Goal: Information Seeking & Learning: Learn about a topic

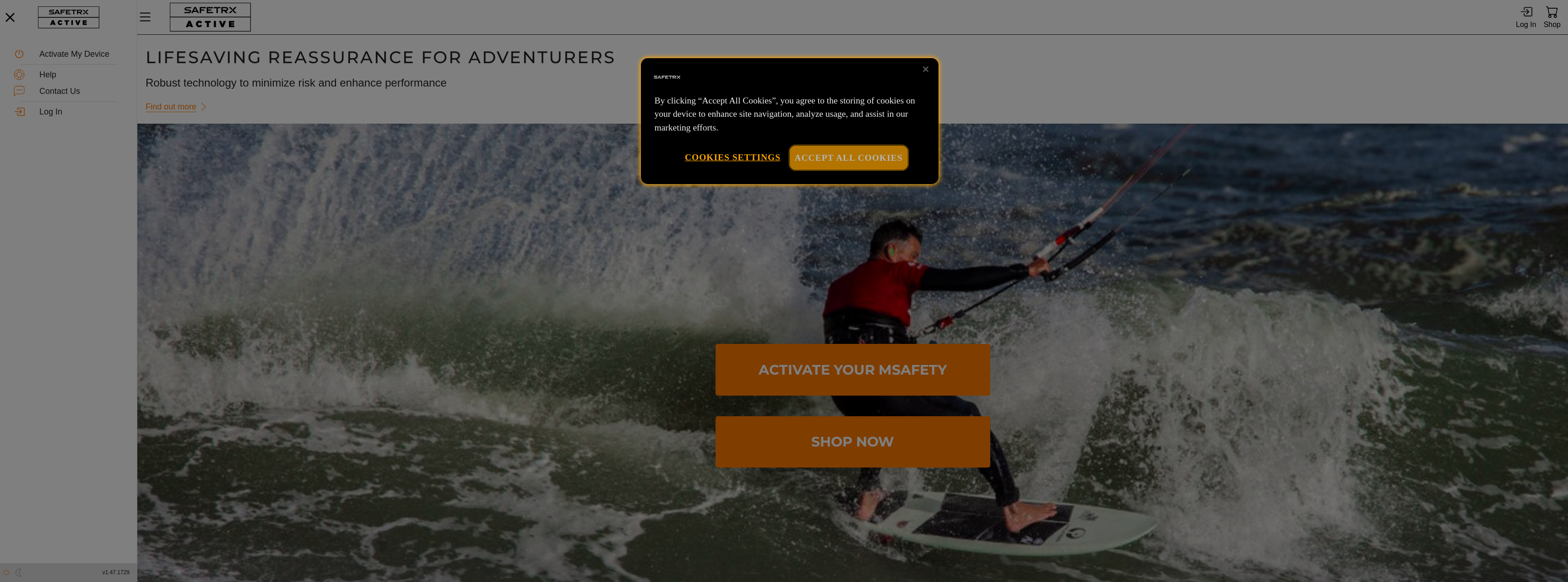
click at [859, 162] on button "Accept All Cookies" at bounding box center [848, 158] width 118 height 25
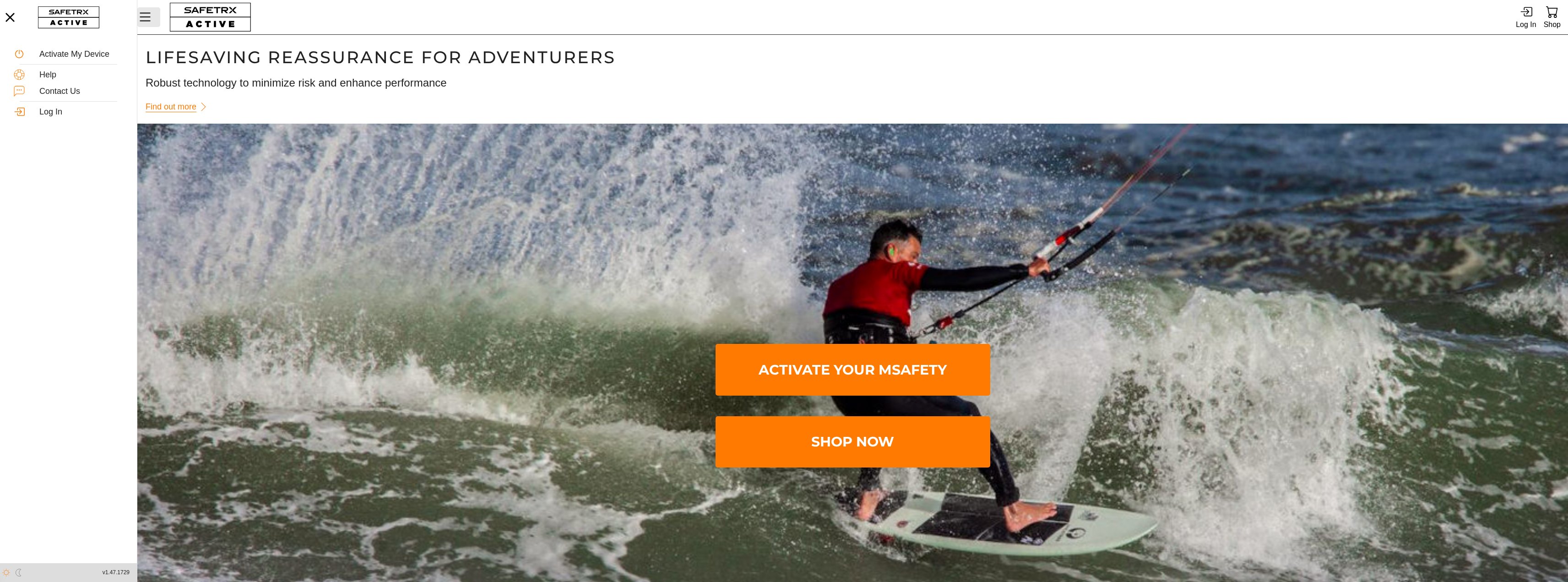
click at [142, 15] on icon "Menu" at bounding box center [145, 17] width 15 height 15
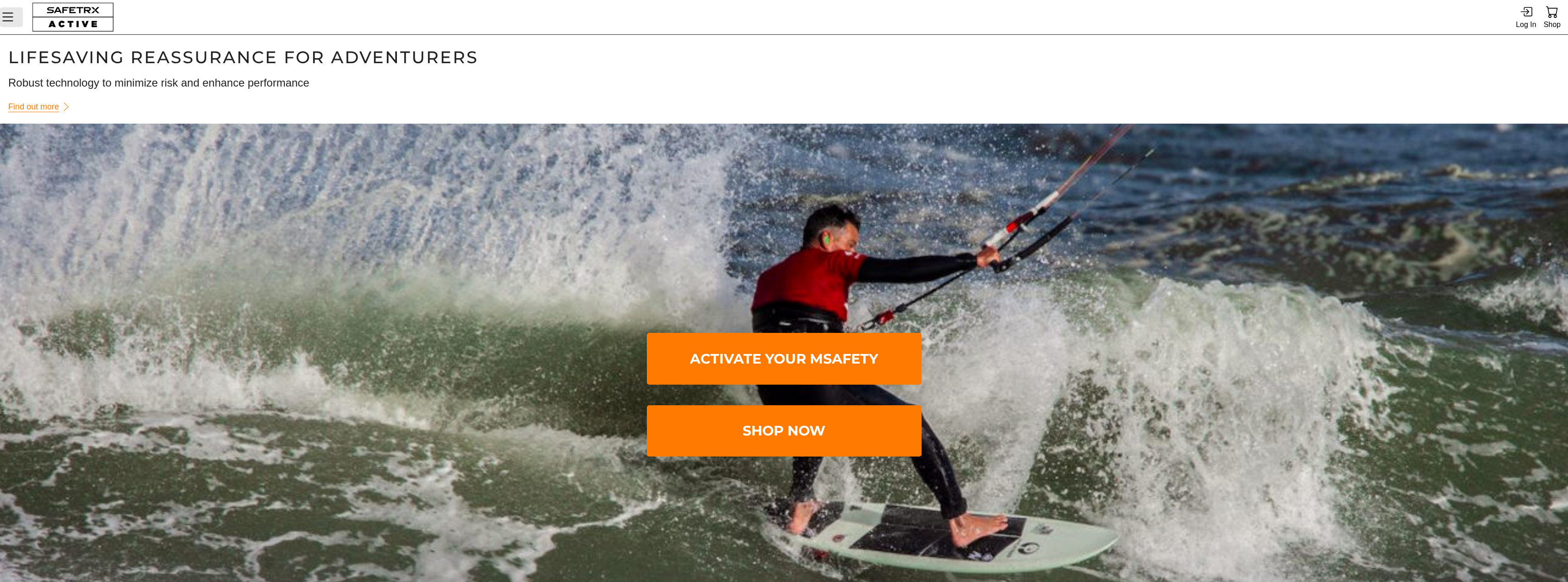
click at [12, 15] on icon "Menu" at bounding box center [8, 17] width 15 height 15
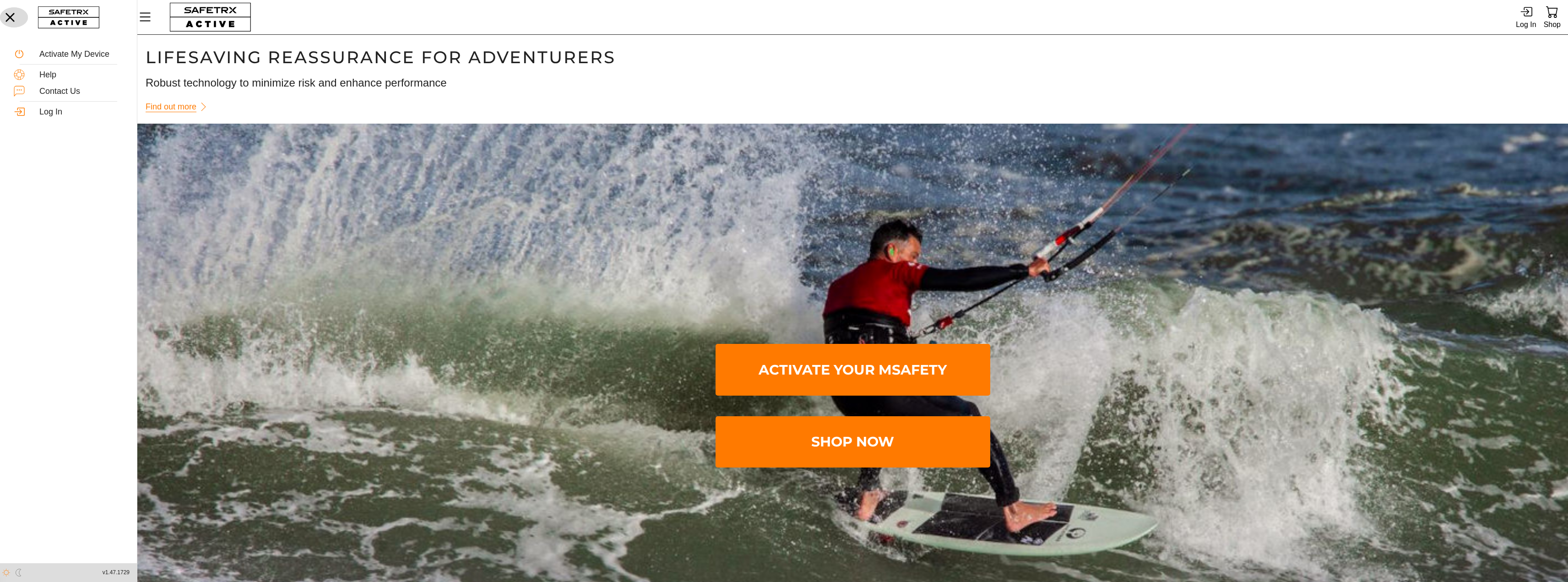
click at [11, 16] on icon "button" at bounding box center [10, 18] width 20 height 20
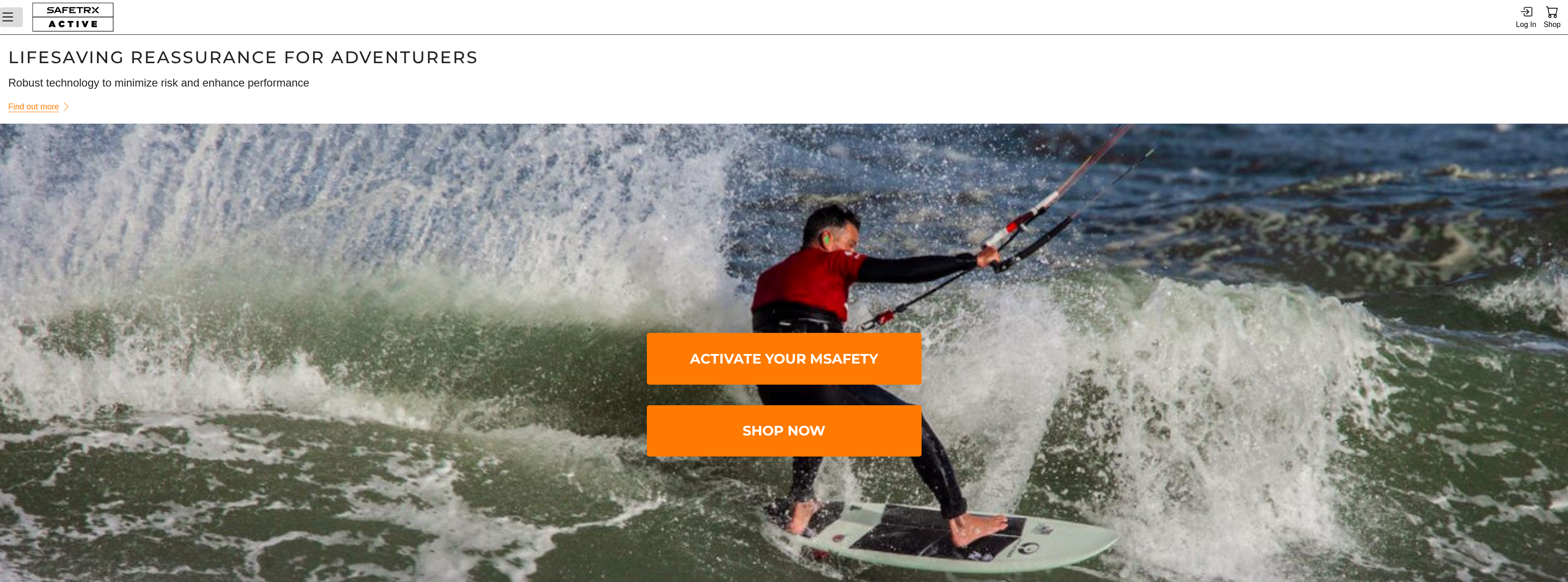
click at [11, 16] on icon "Menu" at bounding box center [8, 17] width 15 height 15
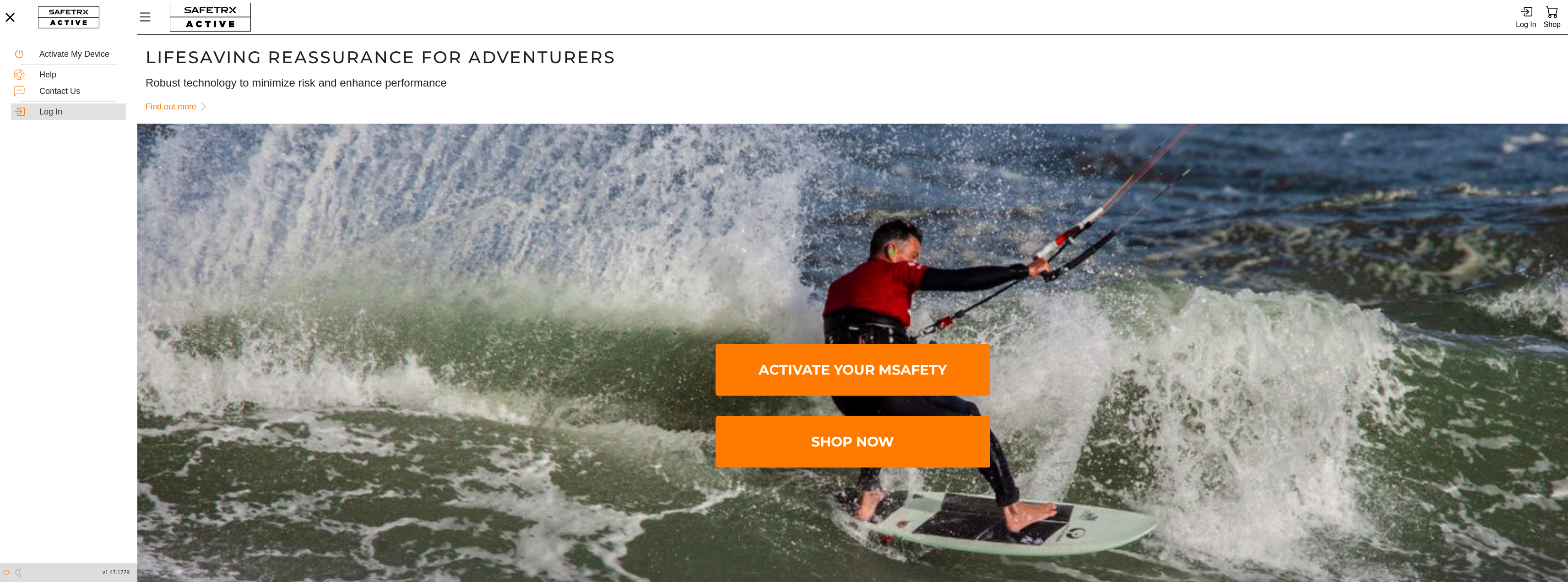
click at [46, 115] on div "Log In" at bounding box center [81, 112] width 84 height 10
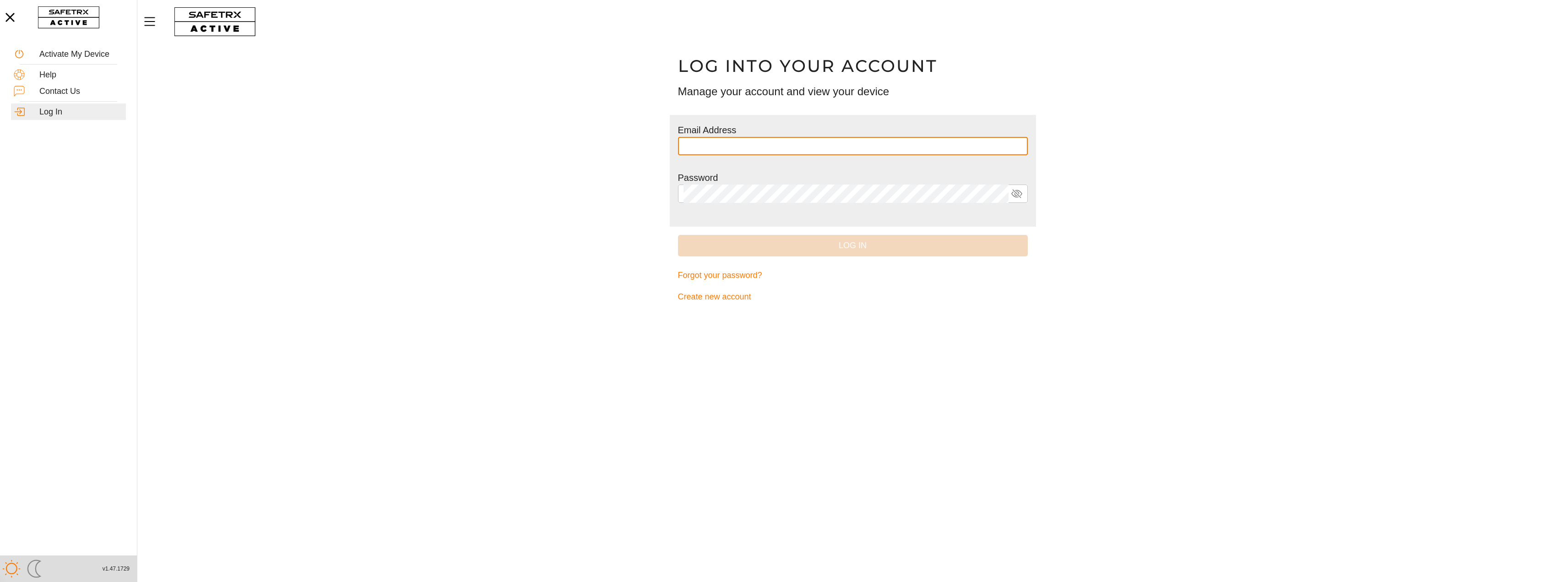
type input "**********"
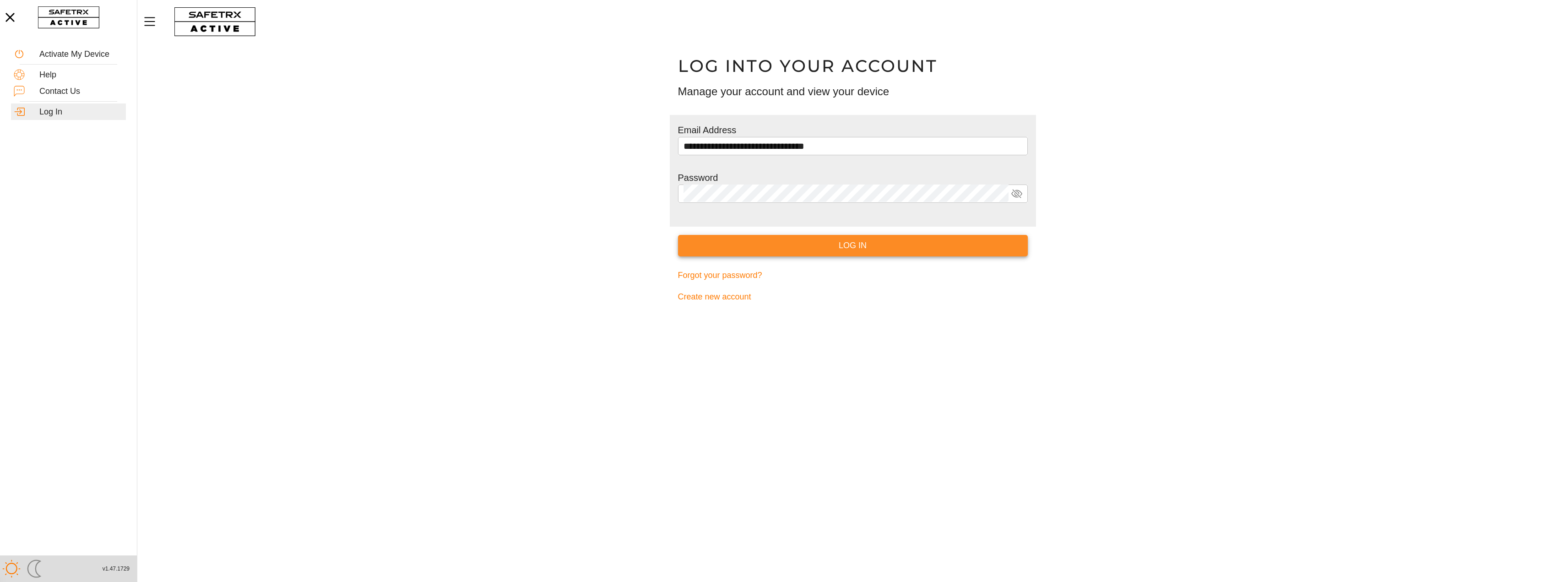
click at [873, 249] on span "Log In" at bounding box center [853, 246] width 335 height 14
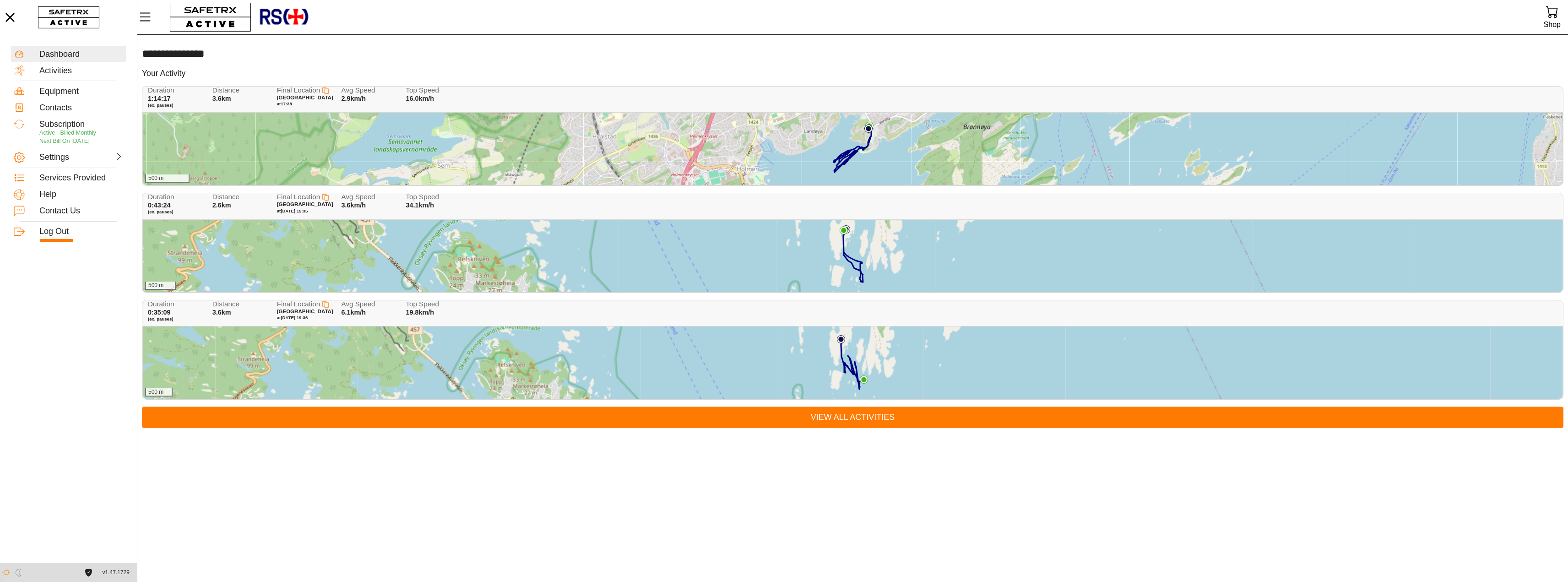
click at [698, 144] on div "500 m" at bounding box center [852, 149] width 1419 height 72
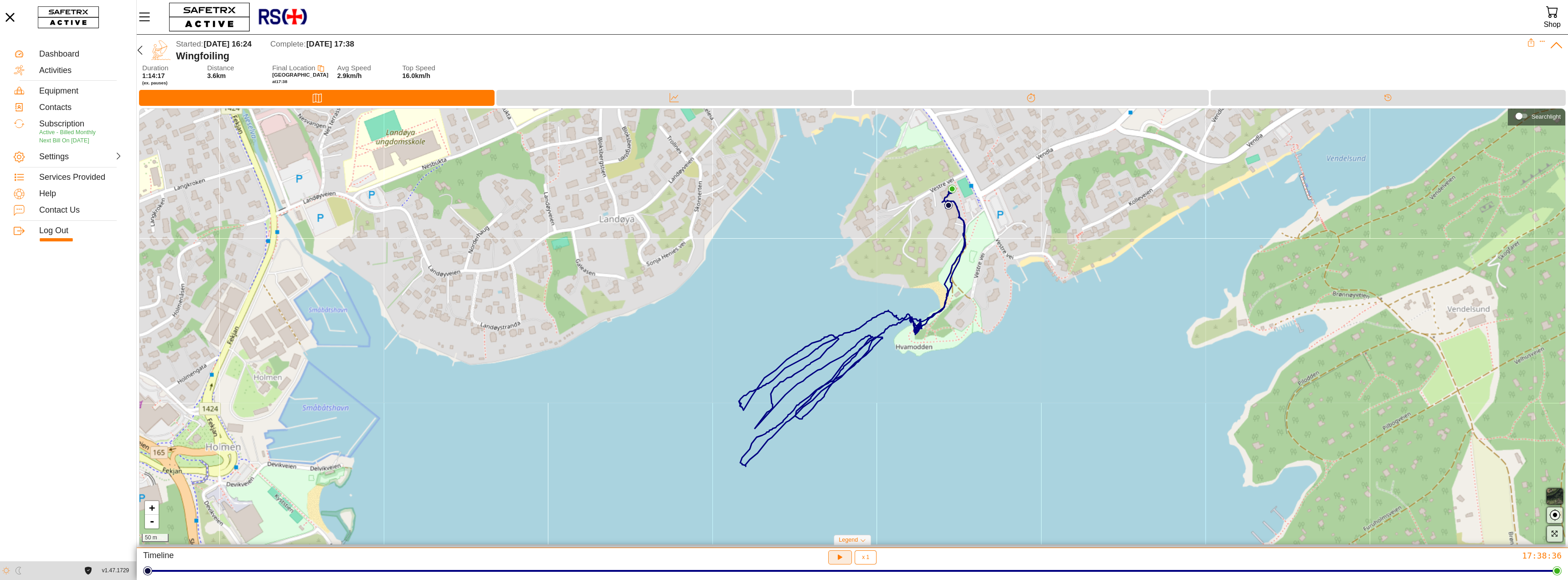
click at [840, 559] on icon "button" at bounding box center [840, 557] width 9 height 9
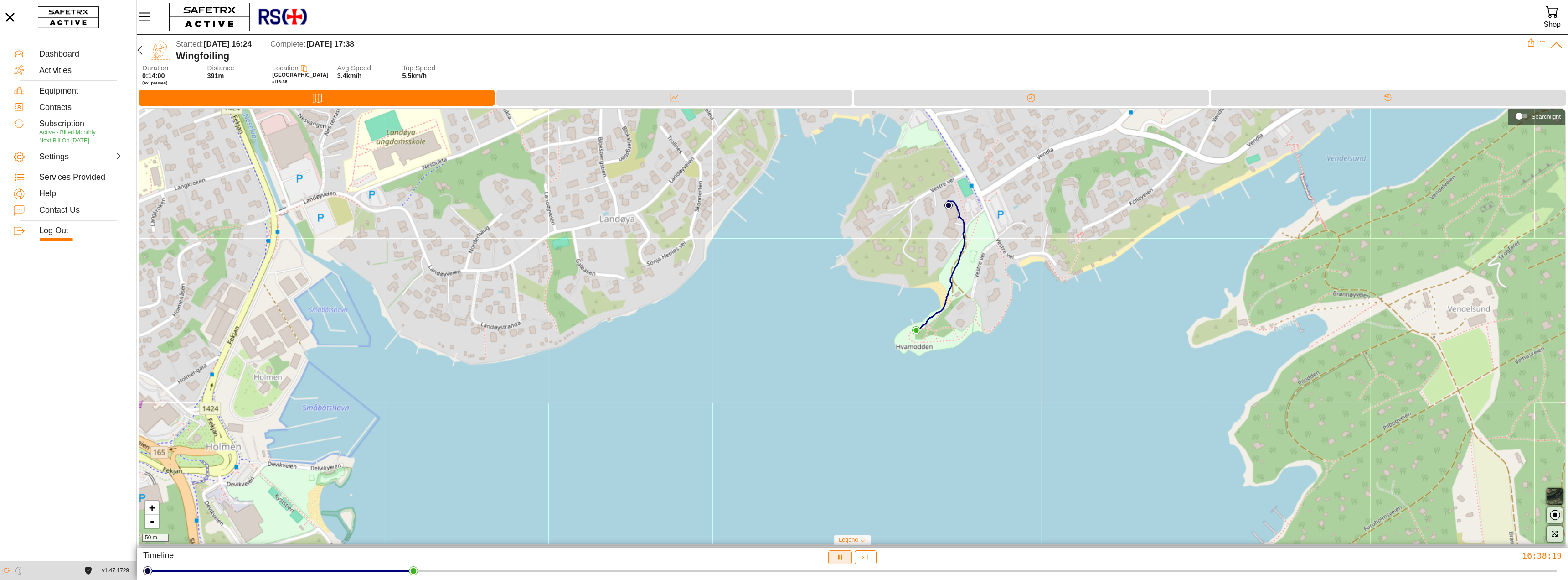
click at [840, 555] on icon "button" at bounding box center [840, 557] width 9 height 9
click at [840, 555] on icon "button" at bounding box center [839, 556] width 7 height 8
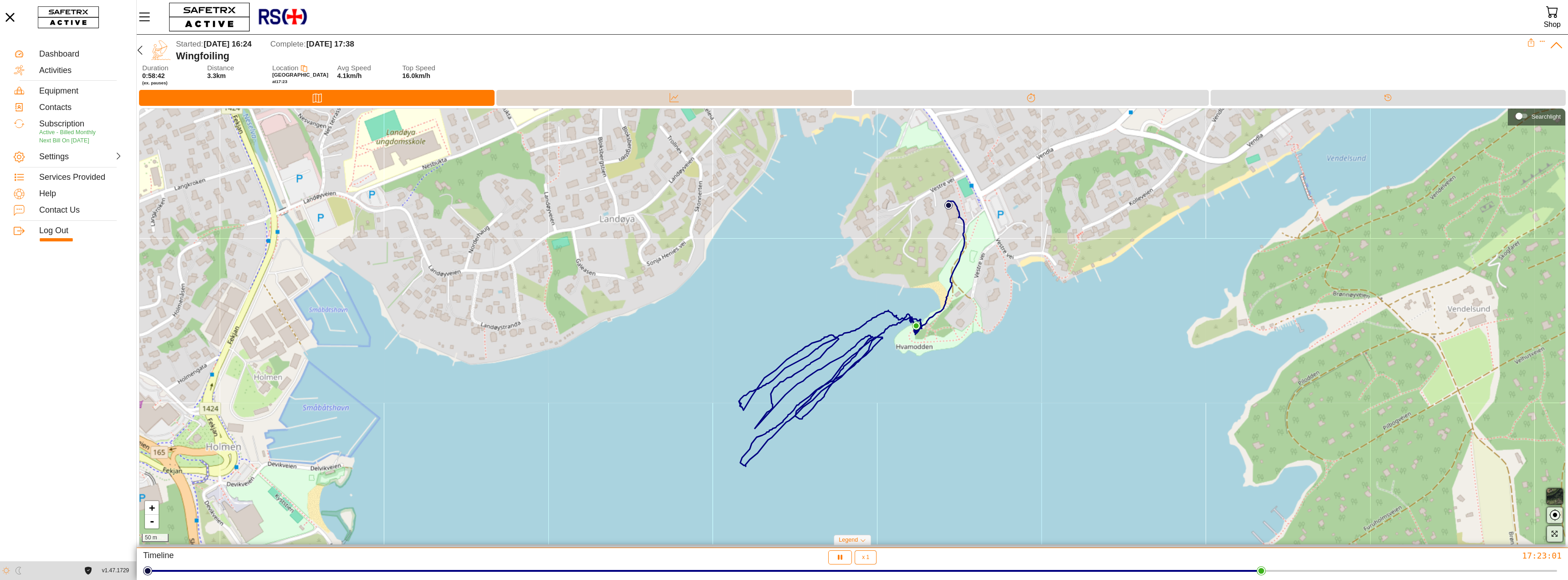
click at [685, 100] on div "Data" at bounding box center [673, 97] width 355 height 16
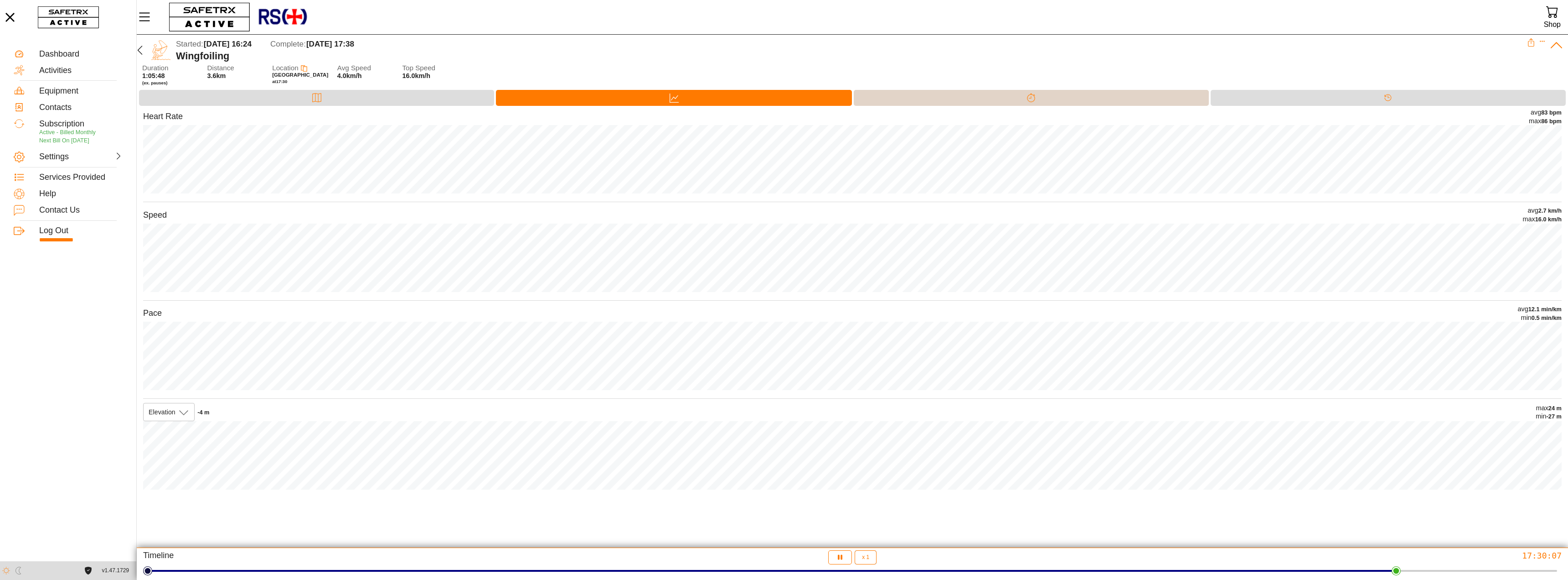
click at [935, 93] on div "Splits" at bounding box center [1031, 97] width 355 height 16
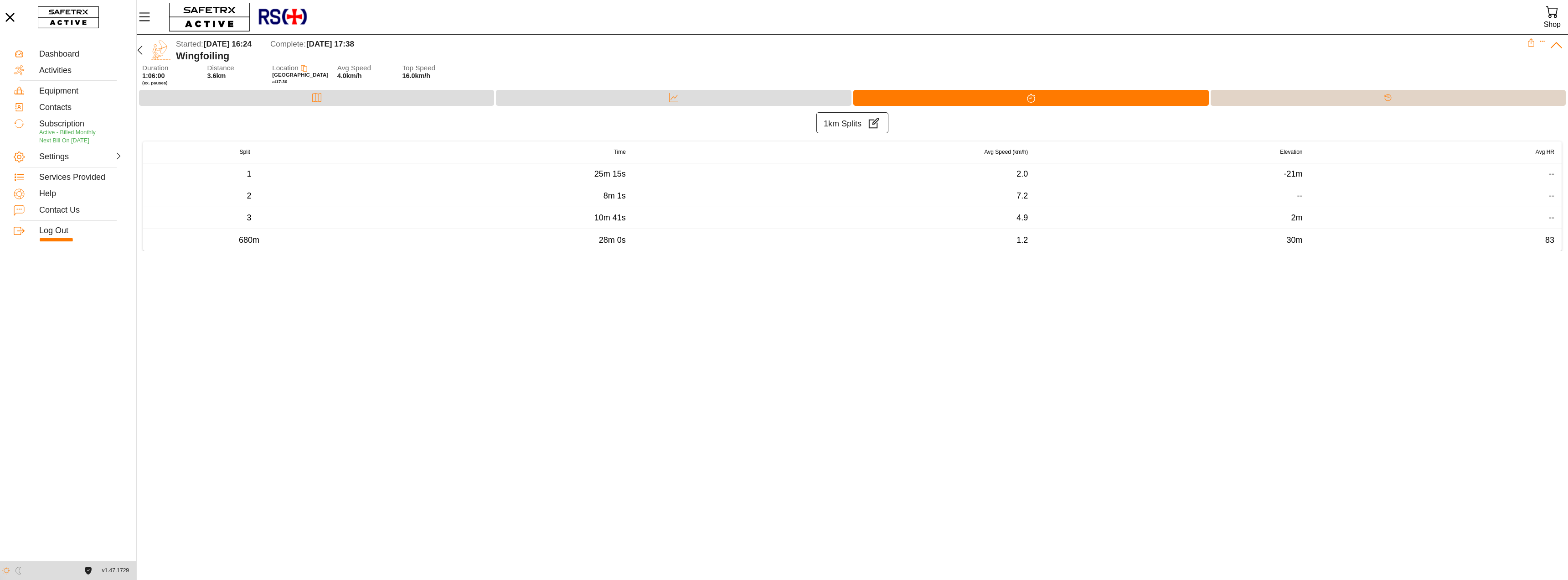
click at [1287, 97] on div "Timeline" at bounding box center [1388, 97] width 355 height 16
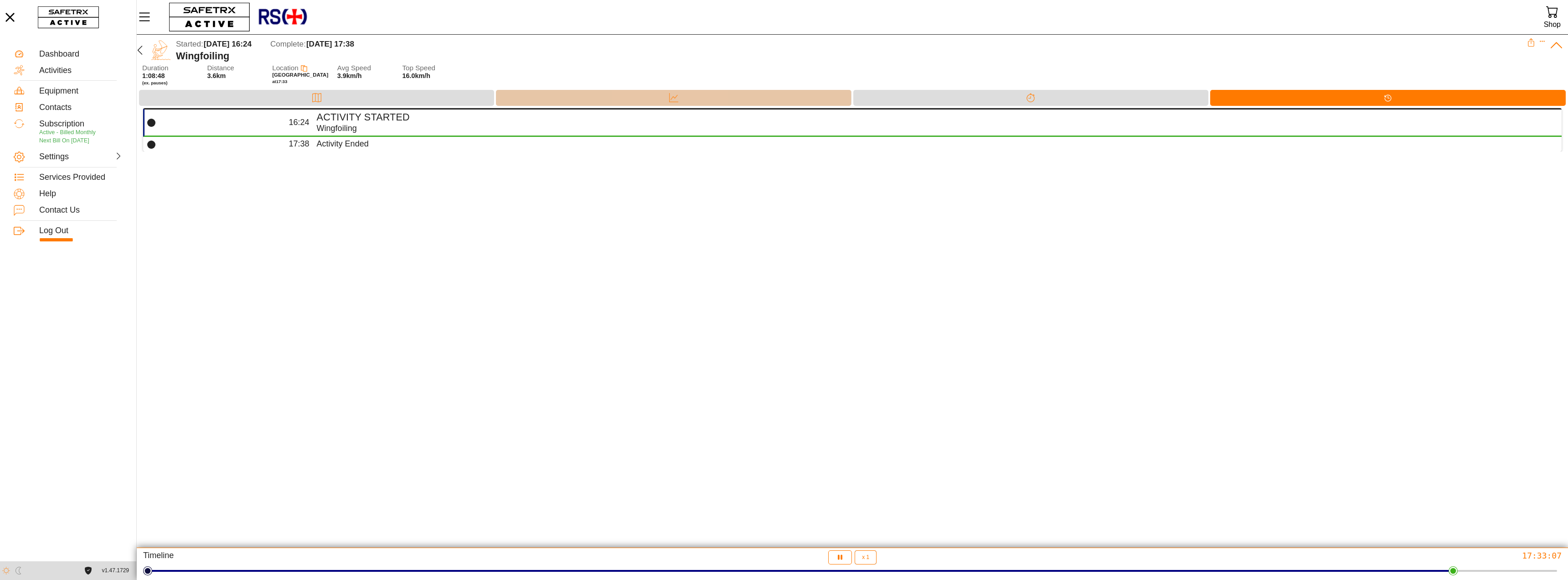
click at [672, 97] on icon at bounding box center [674, 97] width 9 height 9
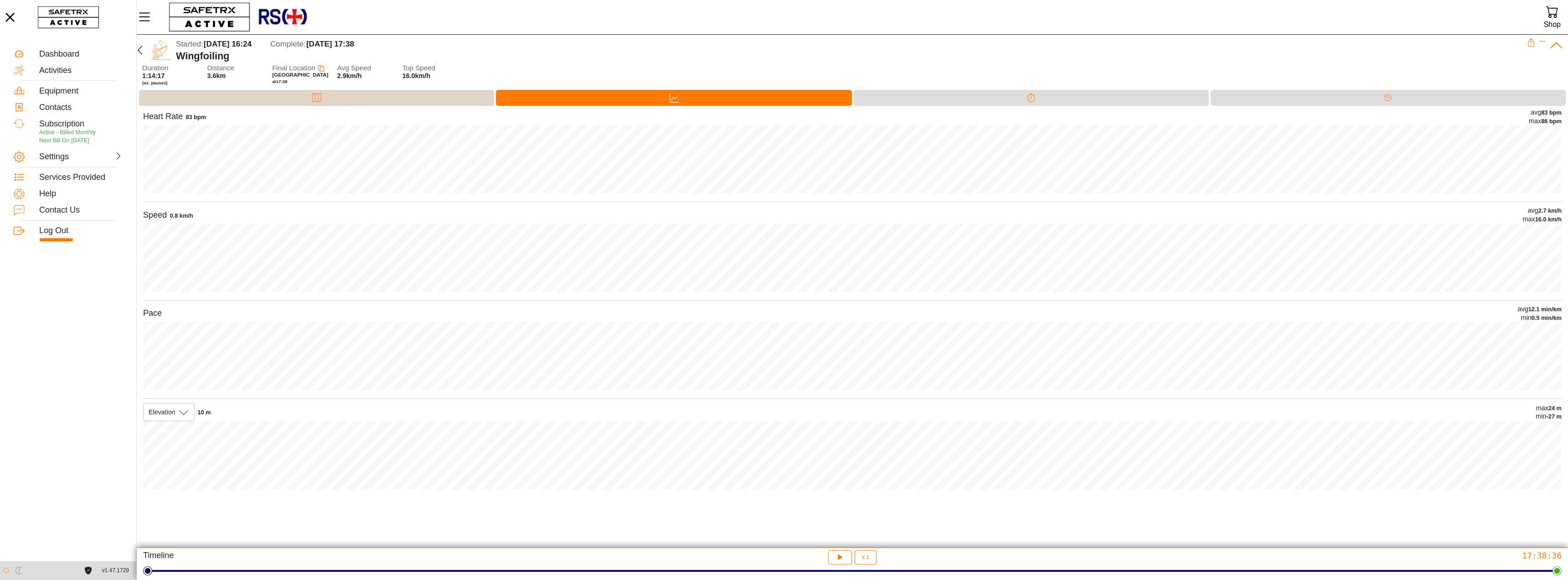
click at [338, 98] on div "Map" at bounding box center [316, 97] width 355 height 16
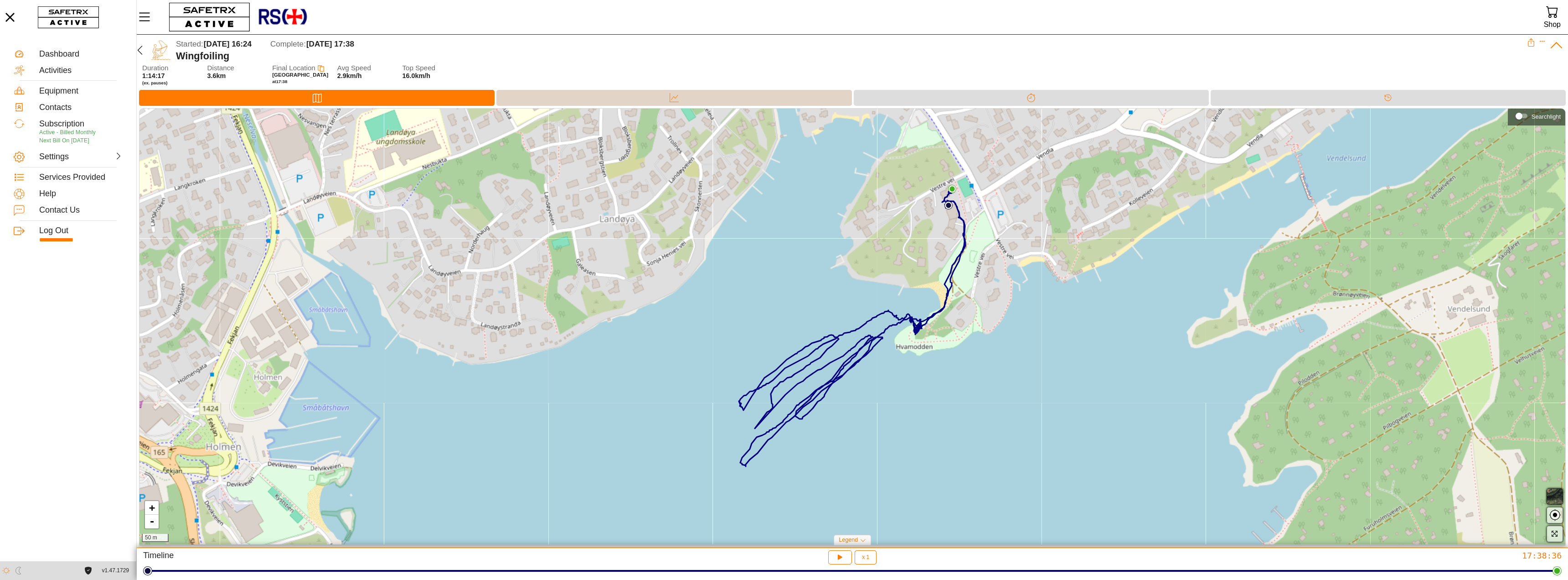
click at [531, 98] on div "Data" at bounding box center [673, 97] width 355 height 16
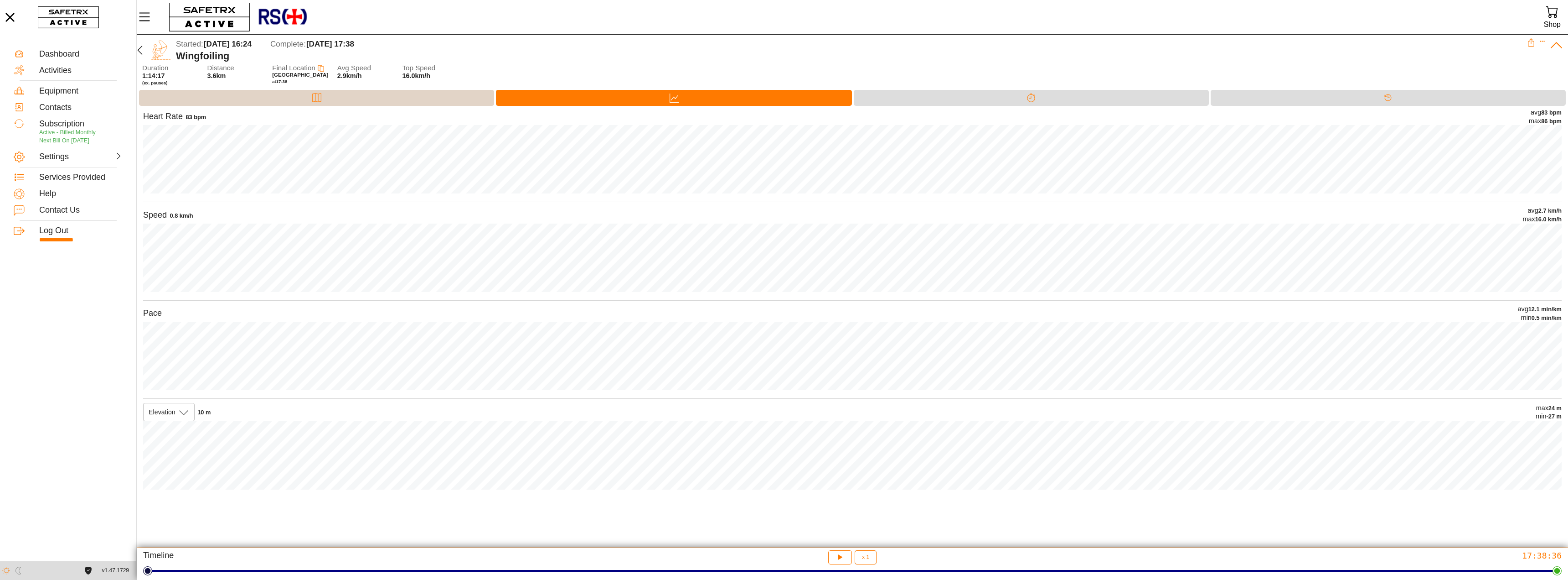
click at [405, 95] on div "Map" at bounding box center [316, 97] width 355 height 16
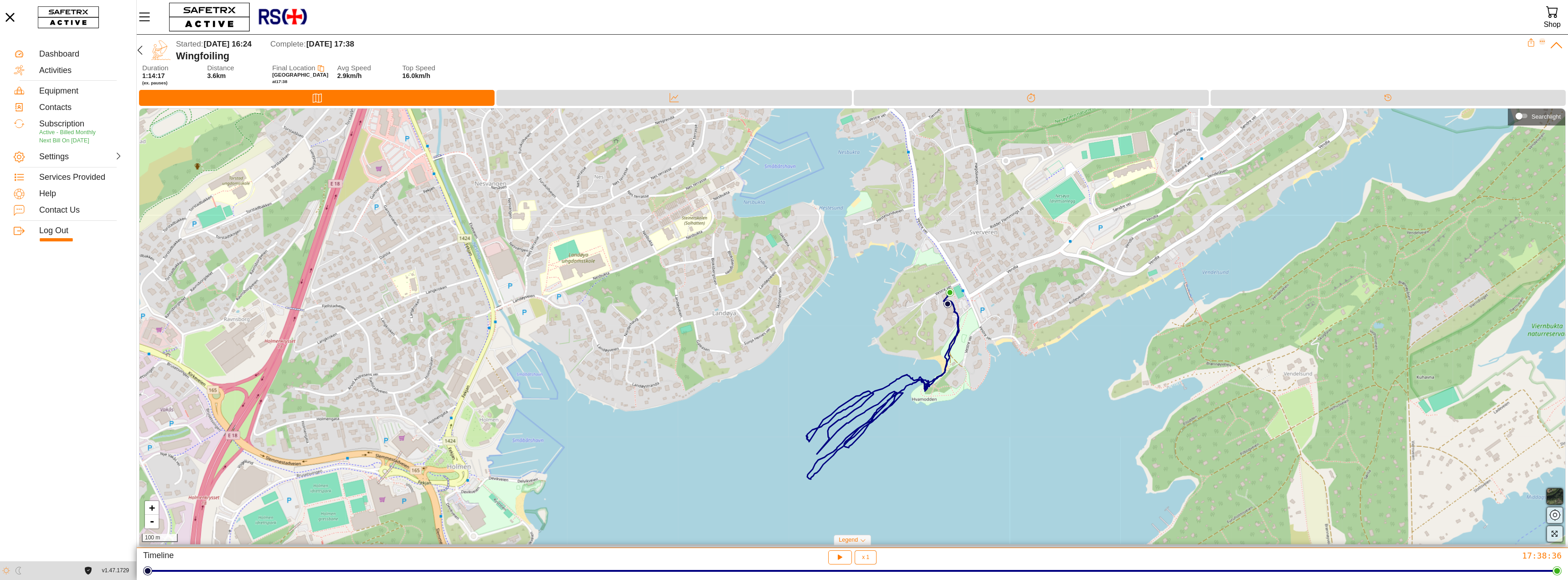
click at [1542, 41] on icon "Expand" at bounding box center [1543, 41] width 6 height 6
click at [1554, 44] on icon at bounding box center [1556, 45] width 12 height 6
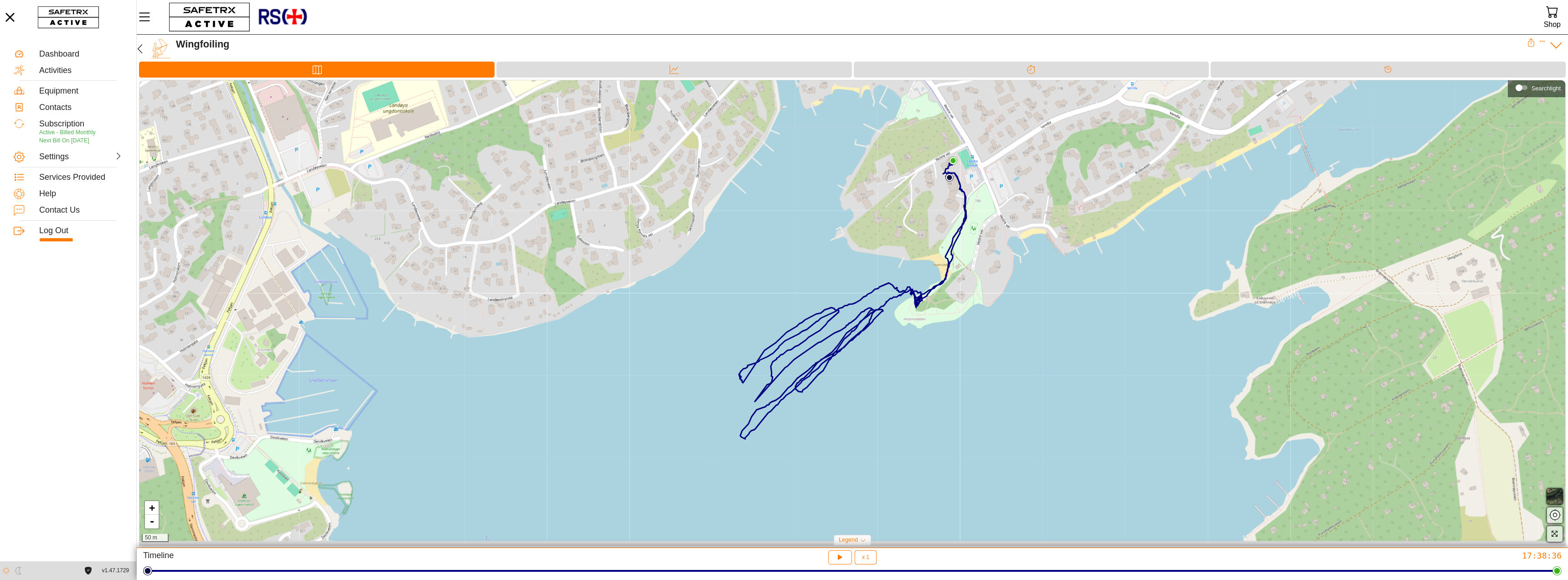
click at [1555, 44] on icon at bounding box center [1556, 45] width 14 height 14
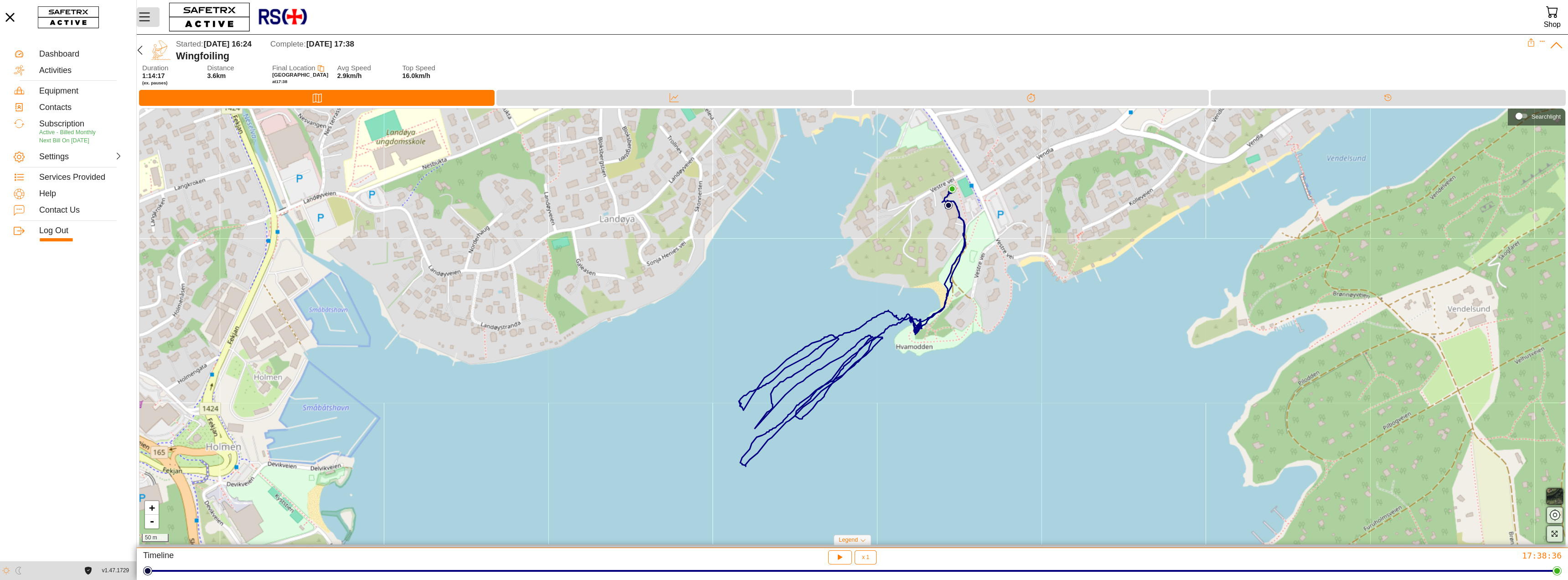
click at [141, 18] on icon "Menu" at bounding box center [144, 17] width 11 height 8
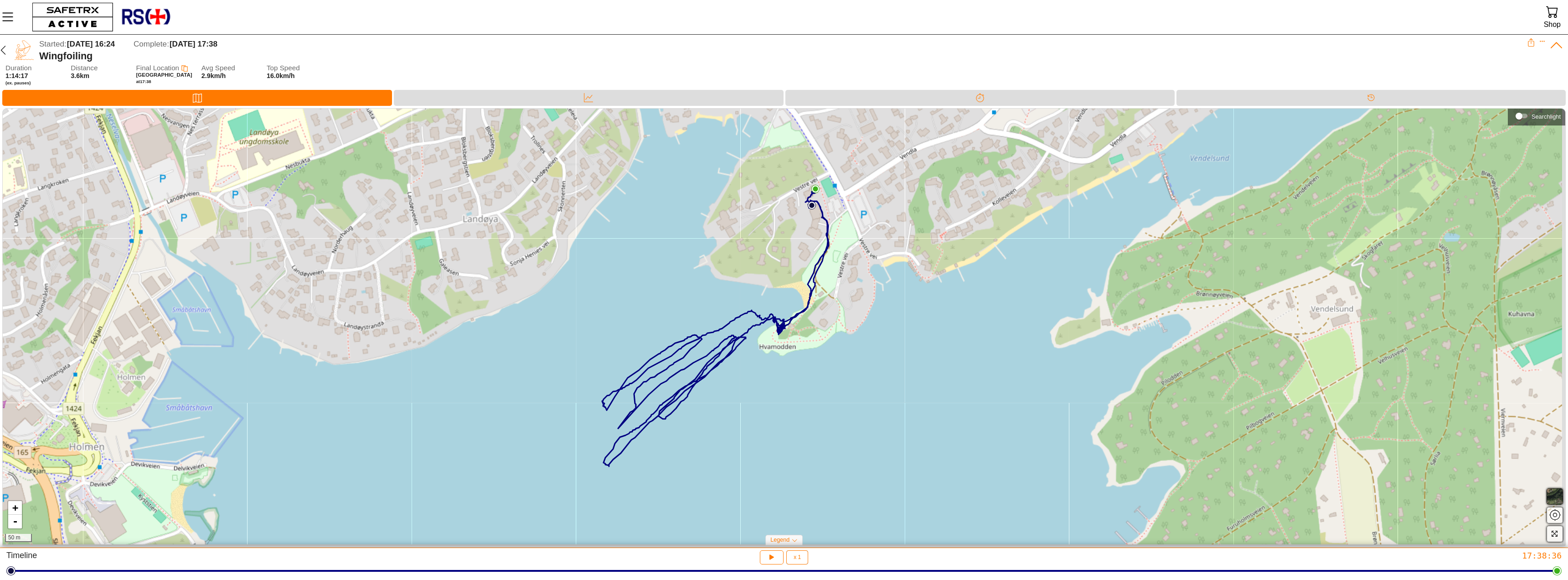
click at [142, 19] on img at bounding box center [146, 17] width 50 height 30
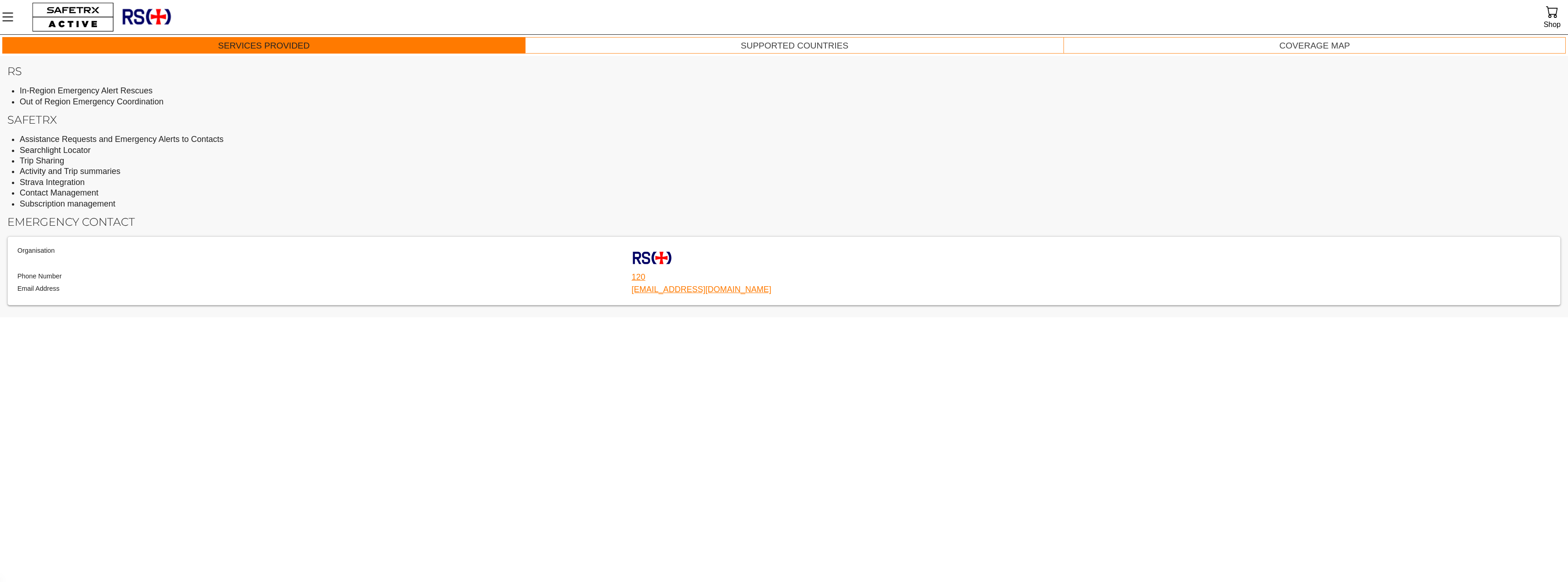
click at [7, 19] on icon "Menu" at bounding box center [8, 17] width 15 height 15
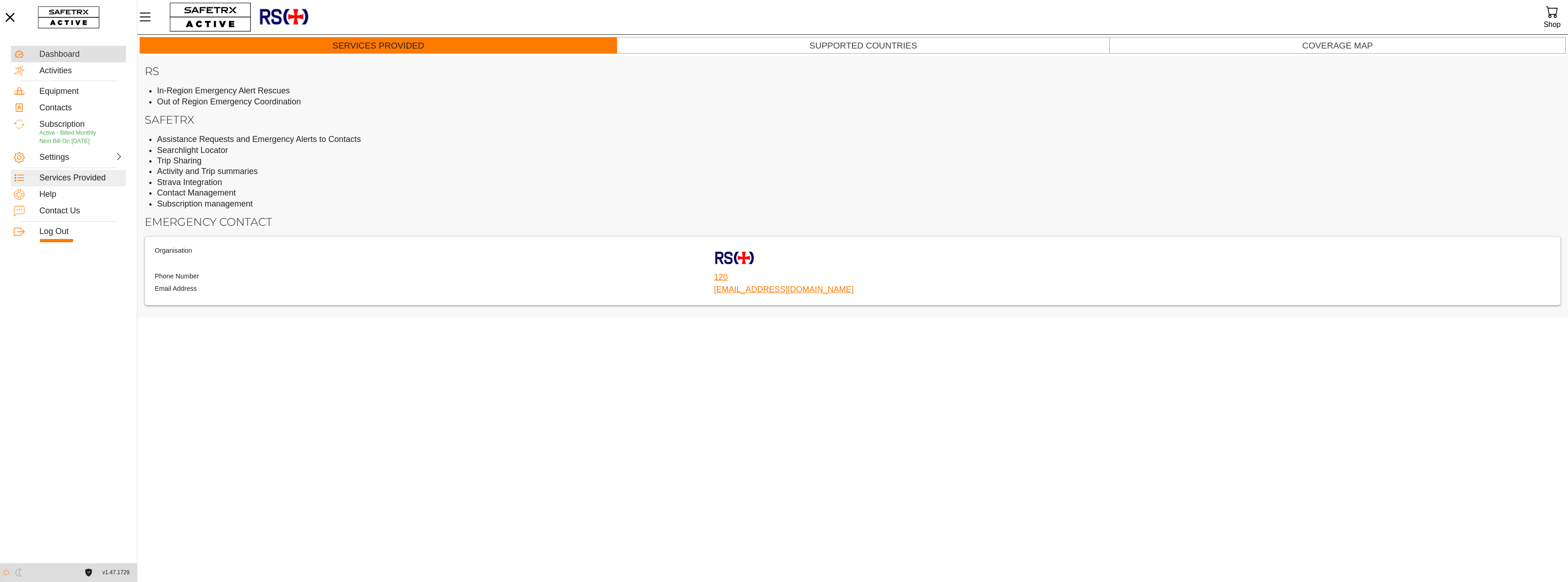
click at [73, 55] on div "Dashboard" at bounding box center [81, 54] width 84 height 10
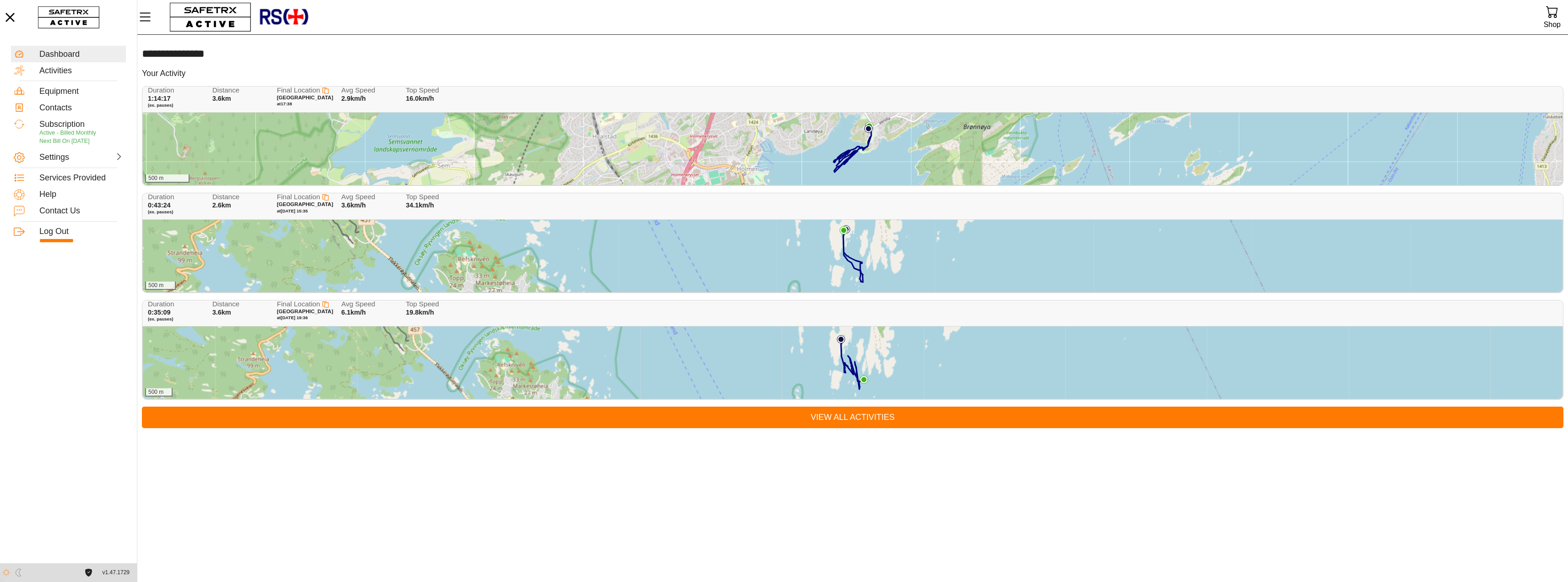
click at [516, 134] on div "500 m" at bounding box center [852, 149] width 1419 height 72
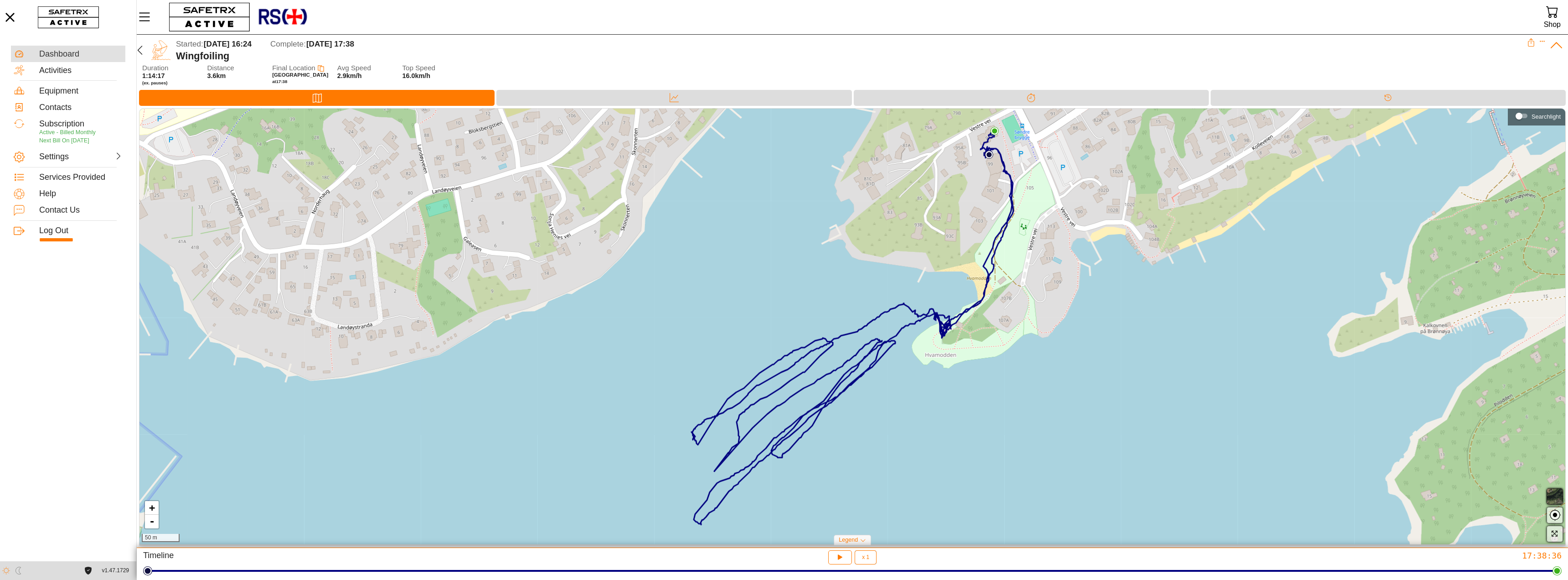
click at [64, 54] on div "Dashboard" at bounding box center [81, 54] width 84 height 10
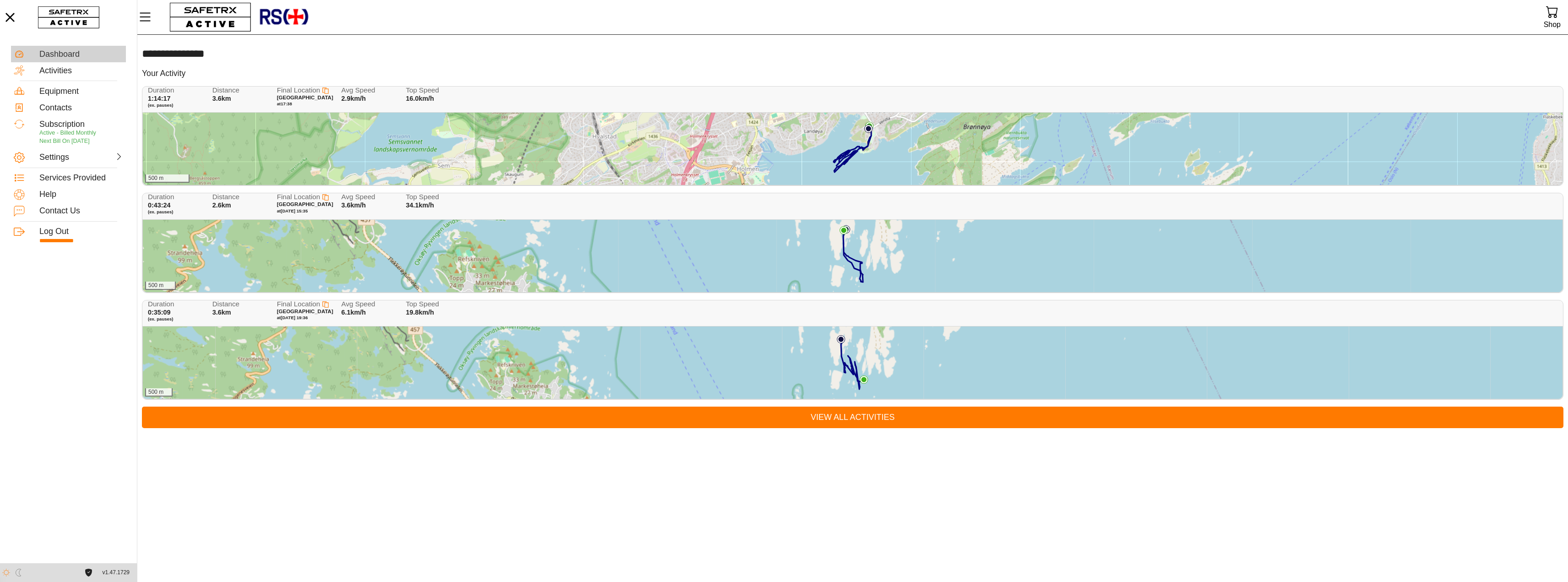
click at [66, 55] on div "Dashboard" at bounding box center [81, 54] width 84 height 10
click at [44, 72] on div "Activities" at bounding box center [81, 71] width 84 height 10
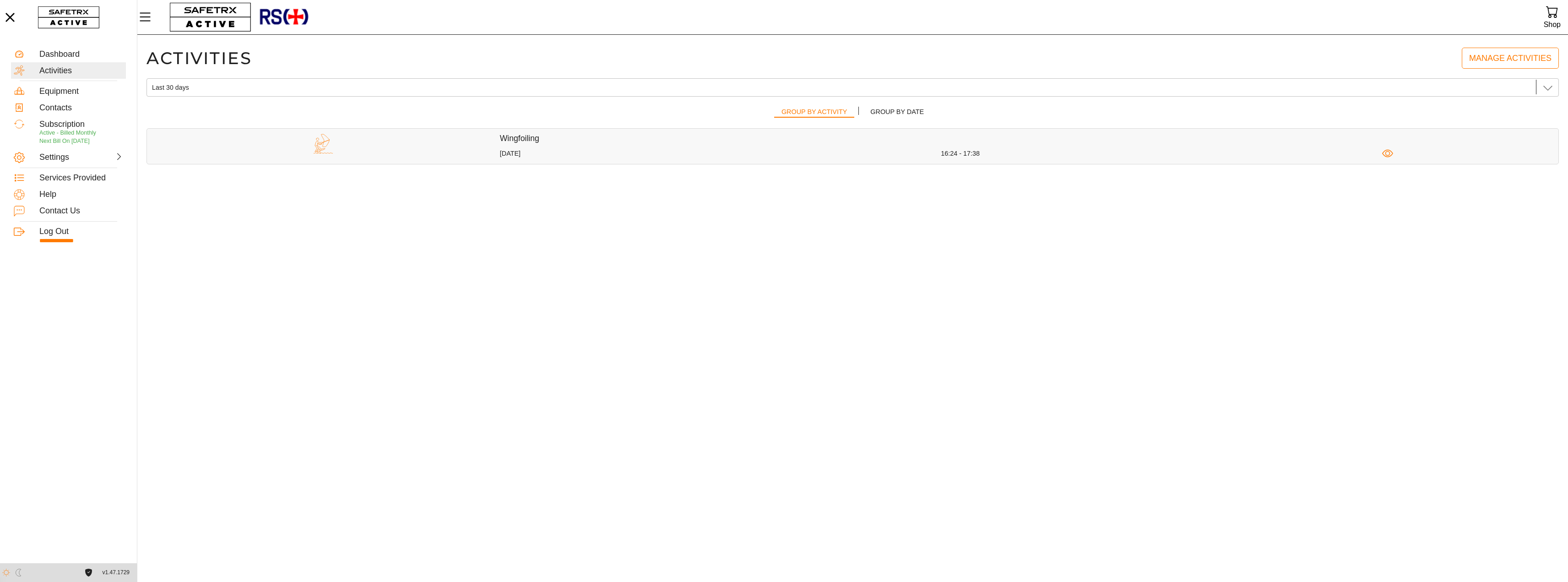
click at [418, 151] on div at bounding box center [323, 146] width 353 height 25
click at [318, 142] on img at bounding box center [323, 143] width 21 height 21
click at [1388, 153] on icon "button" at bounding box center [1388, 153] width 12 height 12
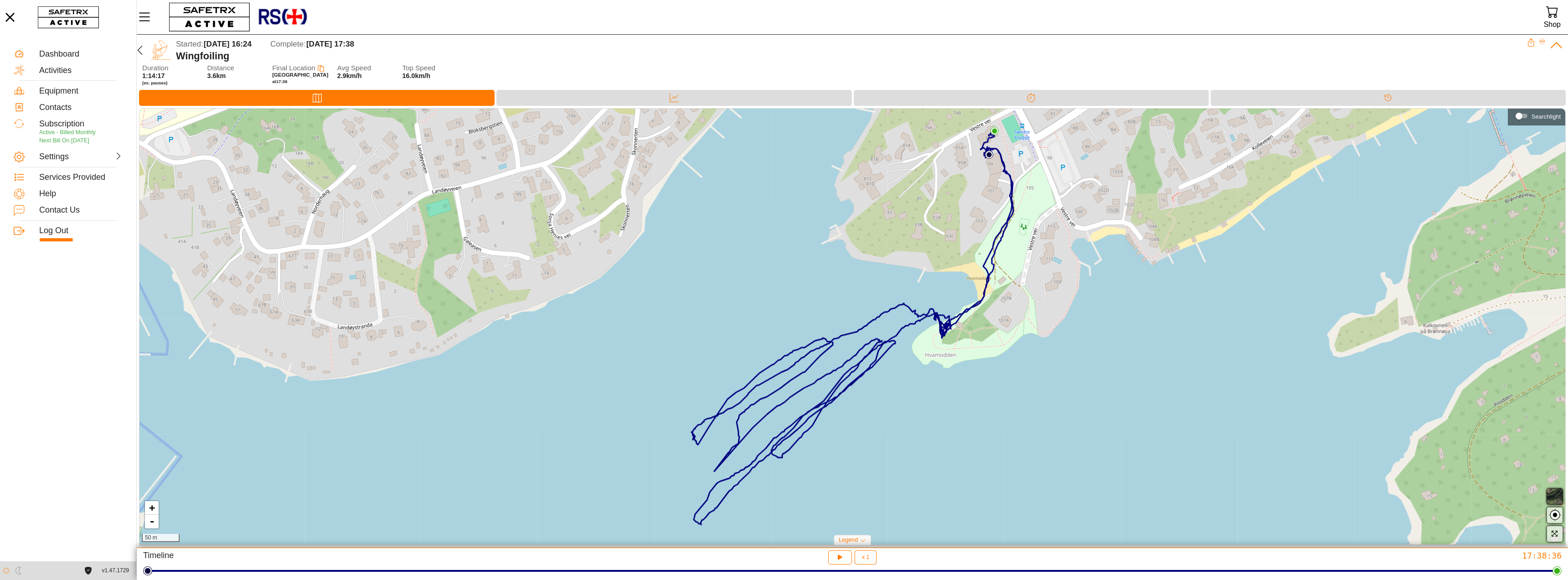
click at [1544, 41] on icon "Expand" at bounding box center [1542, 42] width 5 height 2
click at [1153, 53] on div "Wingfoiling" at bounding box center [851, 55] width 1351 height 12
click at [626, 107] on div "Map Data Splits Timeline" at bounding box center [852, 99] width 1432 height 18
click at [626, 100] on div "Data" at bounding box center [673, 97] width 355 height 16
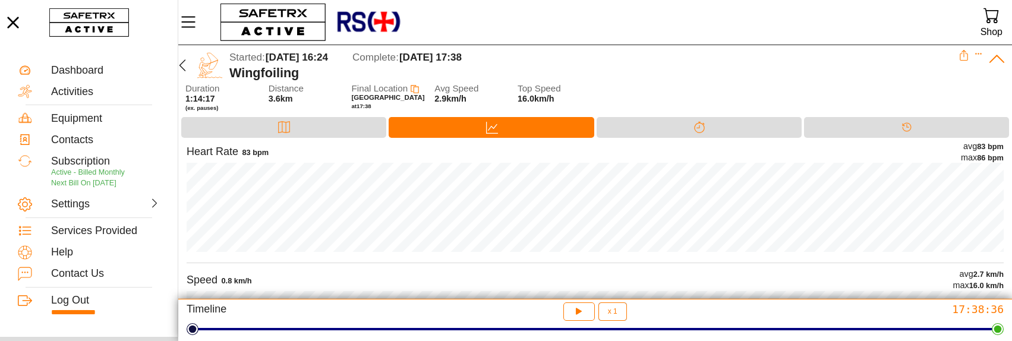
click at [891, 73] on div "Wingfoiling" at bounding box center [593, 72] width 729 height 15
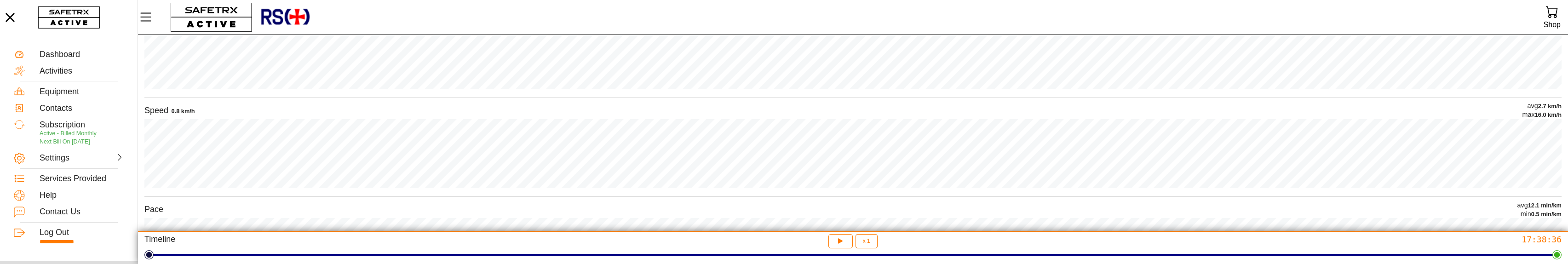
scroll to position [138, 0]
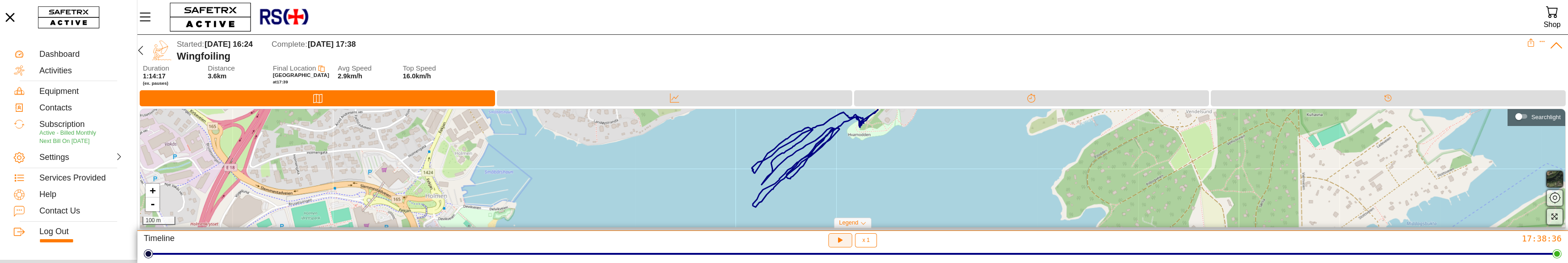
click at [834, 243] on button "button" at bounding box center [840, 241] width 25 height 14
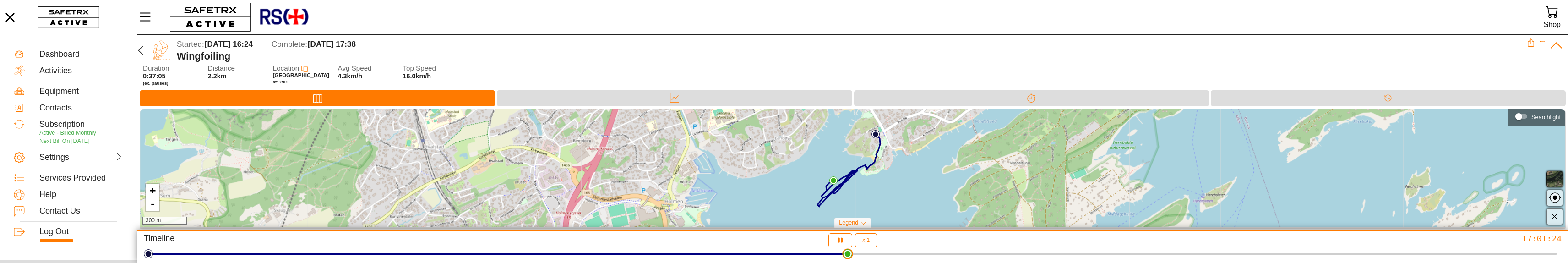
click at [847, 248] on div at bounding box center [853, 254] width 1409 height 13
click at [624, 260] on div at bounding box center [853, 254] width 1409 height 13
click at [839, 241] on icon "button" at bounding box center [839, 240] width 7 height 8
click at [832, 238] on button "button" at bounding box center [840, 241] width 25 height 14
click at [837, 239] on icon "button" at bounding box center [840, 241] width 9 height 9
